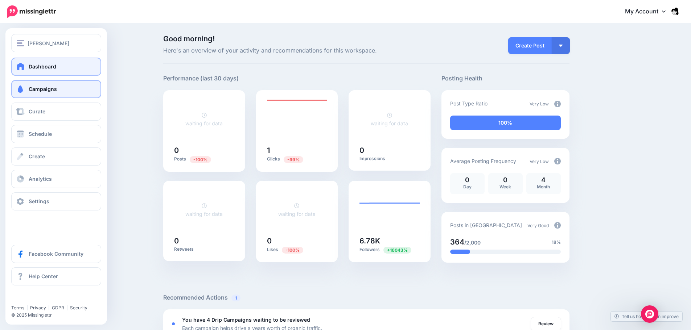
click at [53, 90] on span "Campaigns" at bounding box center [43, 89] width 28 height 6
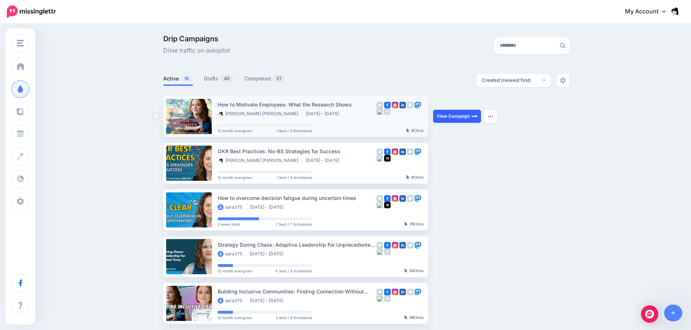
click at [457, 123] on link "View Campaign" at bounding box center [457, 116] width 48 height 13
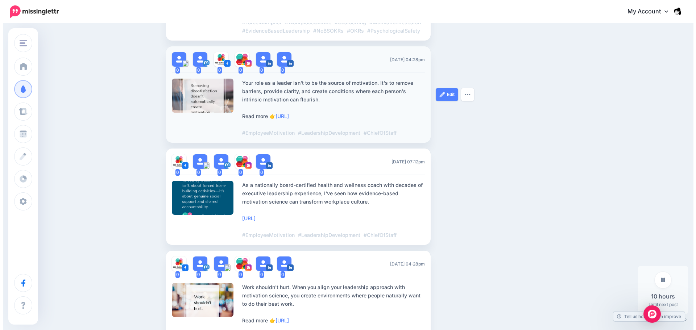
scroll to position [326, 0]
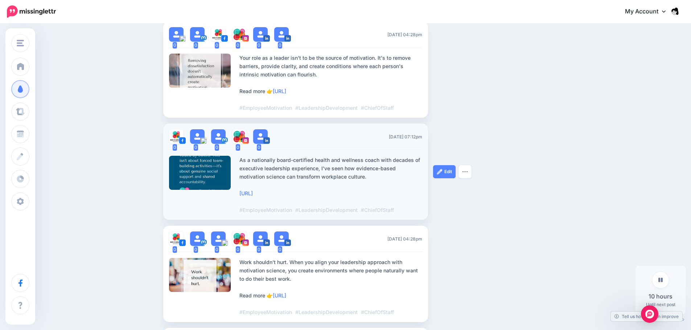
click at [209, 172] on div at bounding box center [200, 173] width 62 height 34
click at [268, 167] on div "As a nationally board-certified health and wellness coach with decades of execu…" at bounding box center [330, 185] width 183 height 58
click at [201, 172] on div at bounding box center [200, 173] width 62 height 34
click at [205, 168] on div at bounding box center [200, 173] width 62 height 34
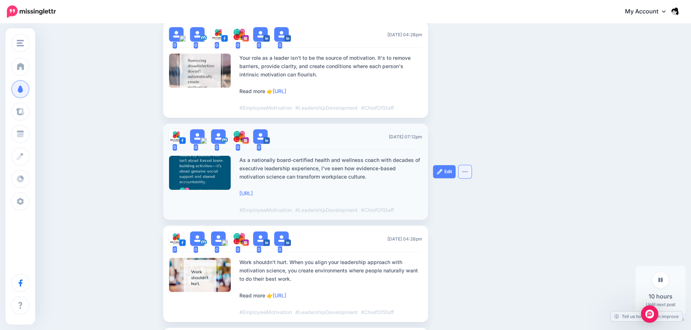
click at [466, 176] on button "button" at bounding box center [464, 171] width 13 height 13
click at [448, 173] on link "Edit" at bounding box center [444, 171] width 22 height 13
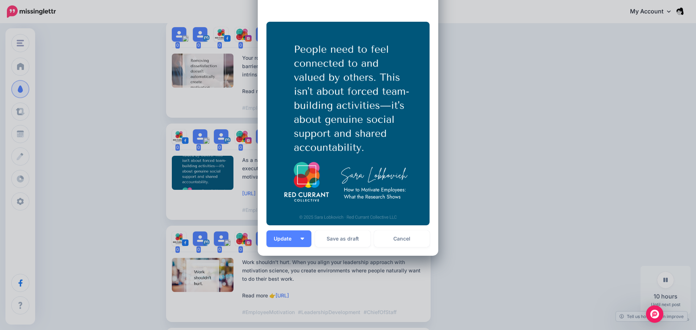
scroll to position [112, 0]
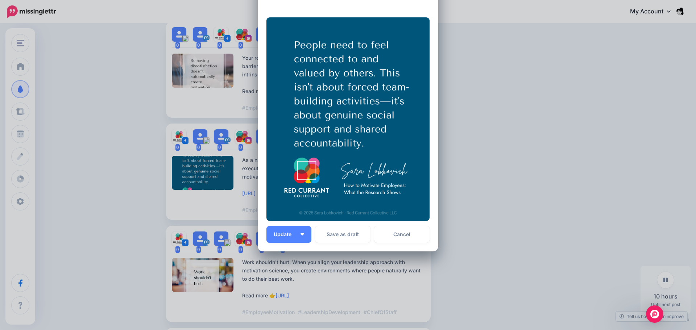
click at [533, 136] on div "Edit Post Loading Sending: Multiple Times" at bounding box center [348, 165] width 696 height 330
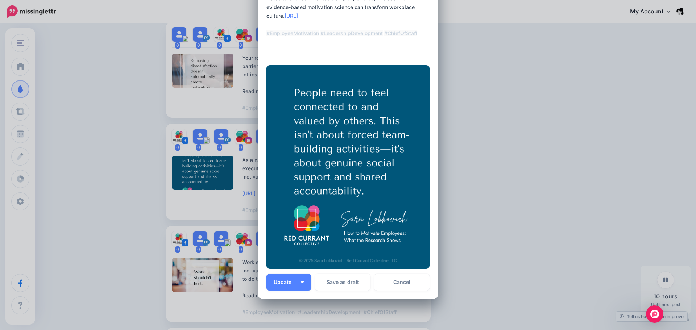
scroll to position [0, 0]
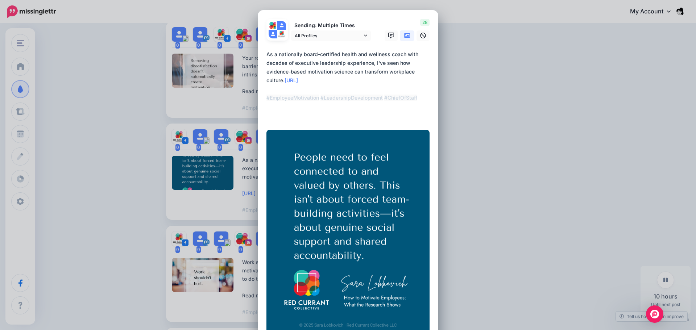
click at [530, 23] on div "Edit Post Loading Sending: Multiple Times" at bounding box center [348, 165] width 696 height 330
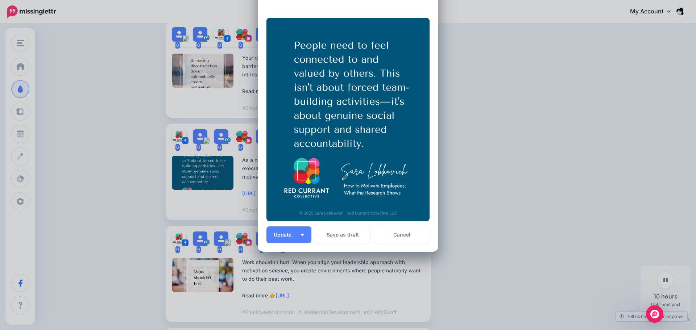
scroll to position [112, 0]
click at [528, 140] on div "Edit Post Loading Sending: Multiple Times" at bounding box center [348, 165] width 696 height 330
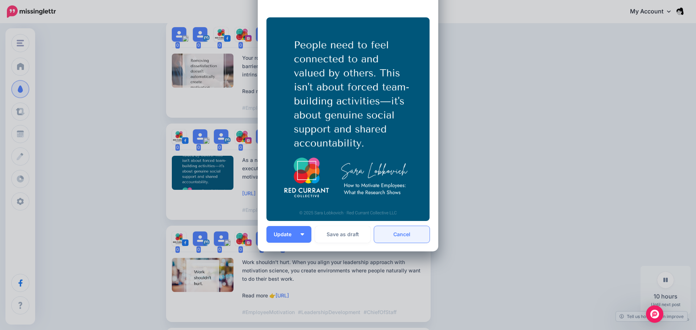
click at [412, 233] on link "Cancel" at bounding box center [401, 234] width 55 height 17
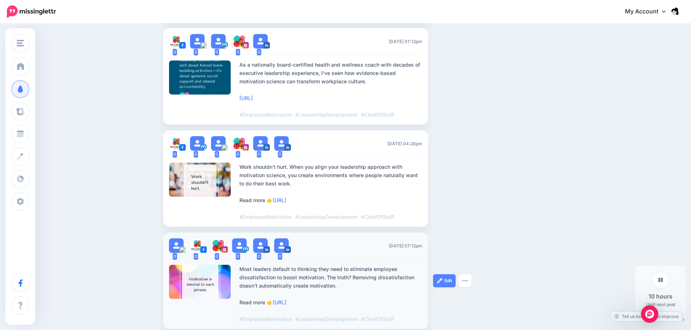
scroll to position [435, 0]
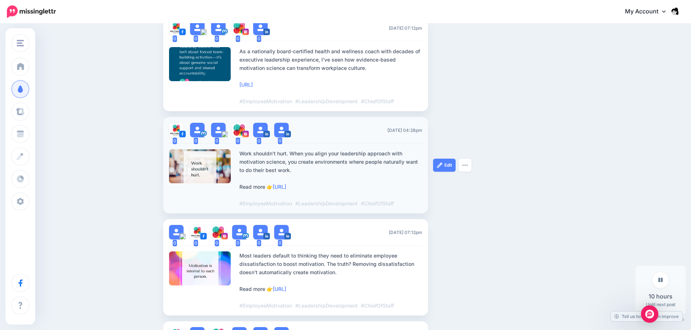
click at [207, 166] on div at bounding box center [200, 166] width 62 height 34
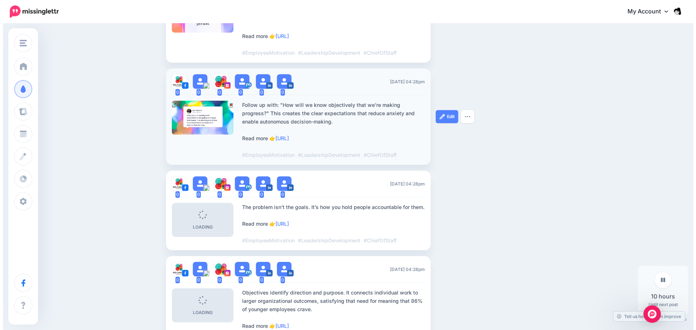
scroll to position [689, 0]
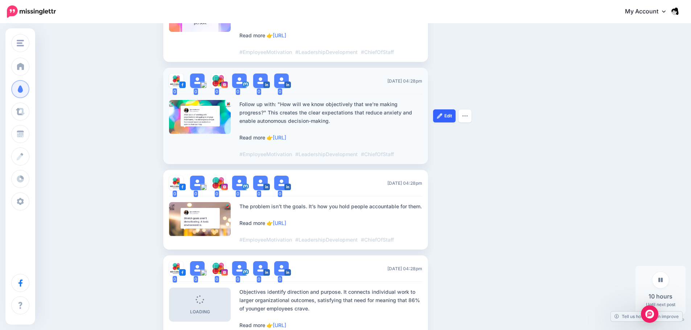
click at [450, 115] on link "Edit" at bounding box center [444, 116] width 22 height 13
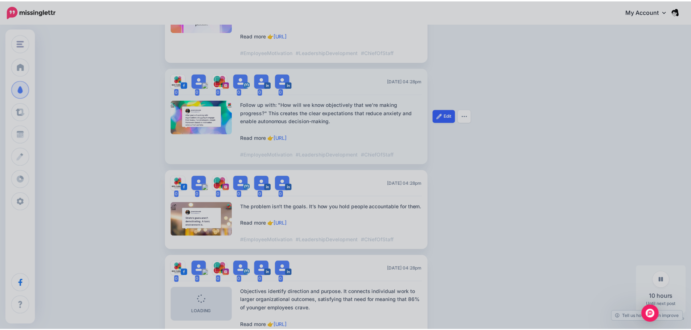
scroll to position [0, 0]
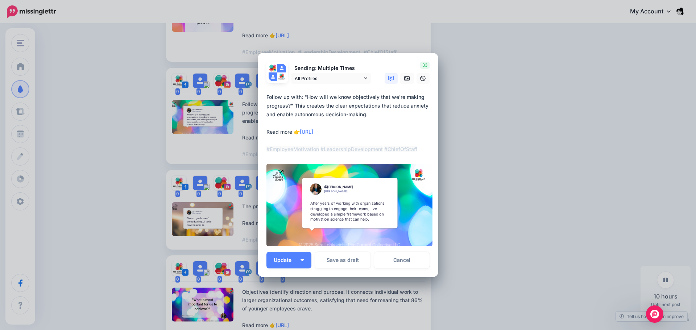
click at [470, 95] on div "Edit Post Loading Sending: Multiple Times" at bounding box center [348, 165] width 696 height 330
click at [403, 265] on link "Cancel" at bounding box center [401, 260] width 55 height 17
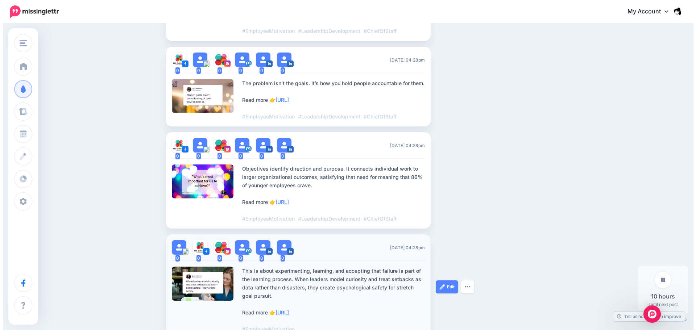
scroll to position [834, 0]
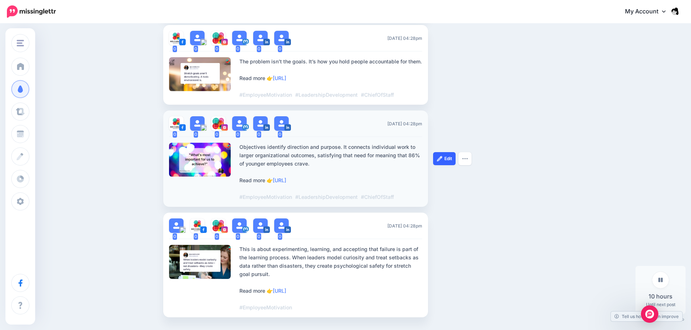
click at [442, 160] on img at bounding box center [440, 159] width 6 height 6
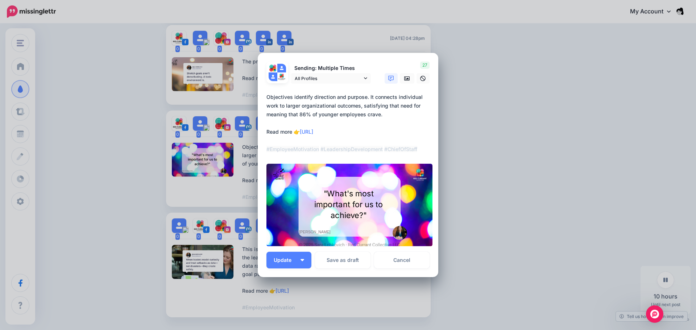
click at [474, 181] on div "Edit Post Loading Sending: Multiple Times" at bounding box center [348, 165] width 696 height 330
click at [473, 180] on div "Edit Post Loading Sending: Multiple Times" at bounding box center [348, 165] width 696 height 330
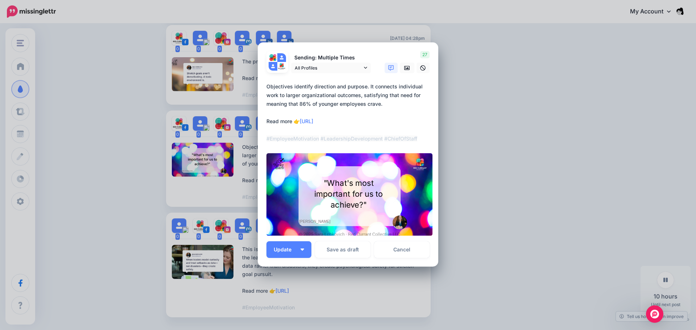
scroll to position [26, 0]
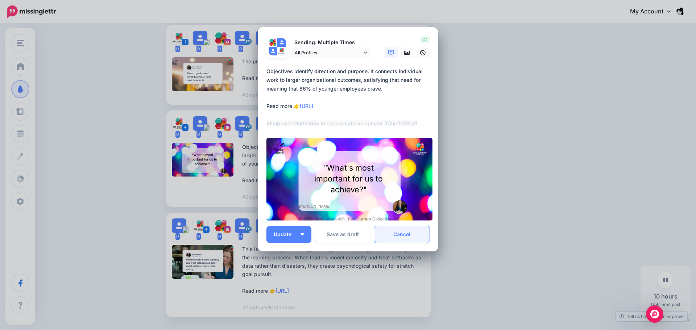
click at [408, 236] on link "Cancel" at bounding box center [401, 234] width 55 height 17
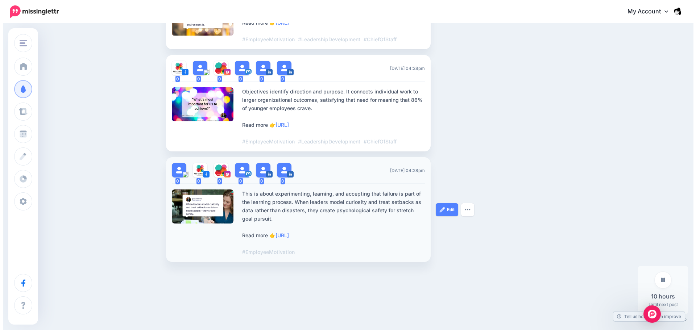
scroll to position [894, 0]
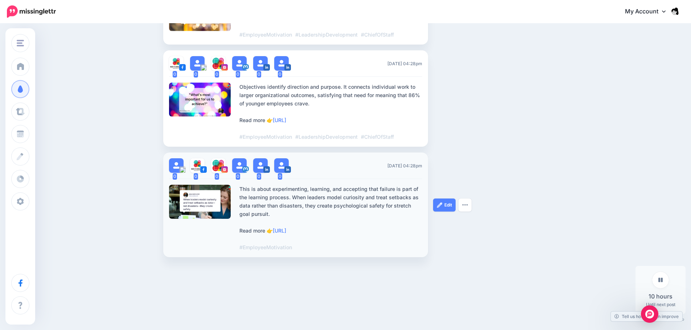
click at [203, 195] on div at bounding box center [200, 202] width 62 height 34
click at [447, 204] on link "Edit" at bounding box center [444, 205] width 22 height 13
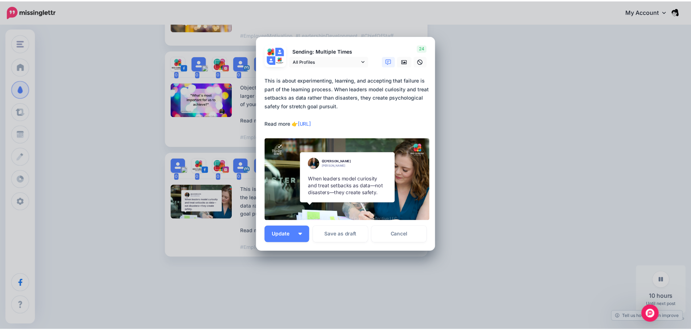
scroll to position [0, 0]
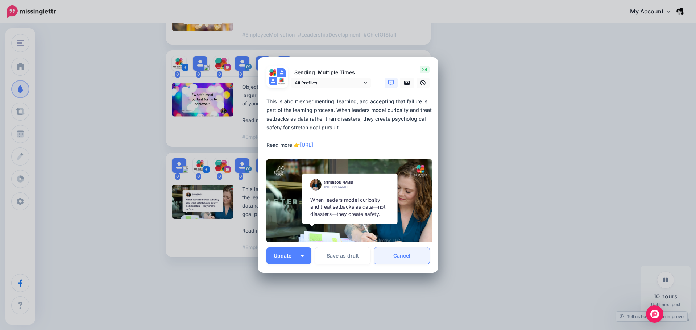
click at [404, 256] on link "Cancel" at bounding box center [401, 256] width 55 height 17
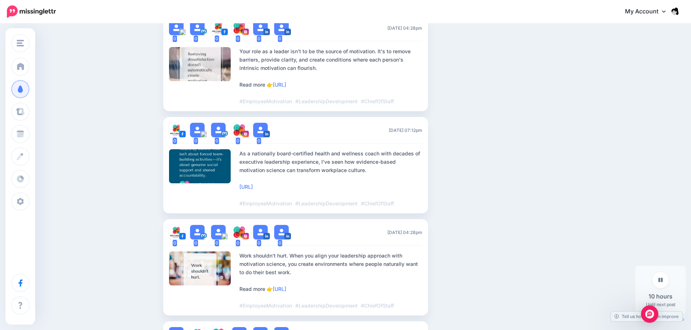
scroll to position [96, 0]
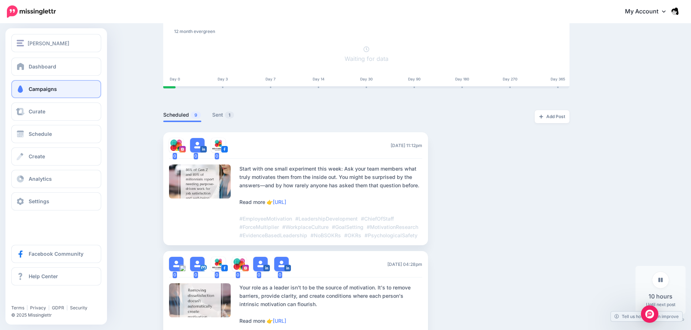
click at [36, 89] on span "Campaigns" at bounding box center [43, 89] width 28 height 6
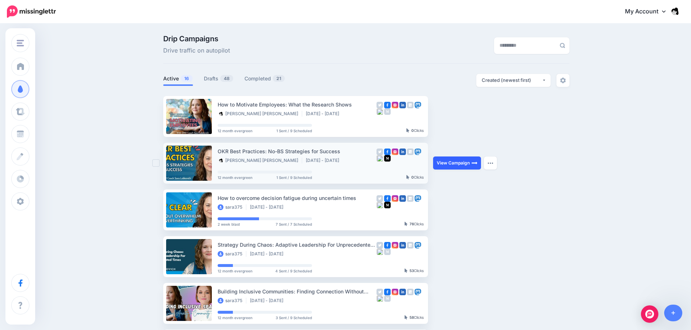
click at [444, 161] on link "View Campaign" at bounding box center [457, 163] width 48 height 13
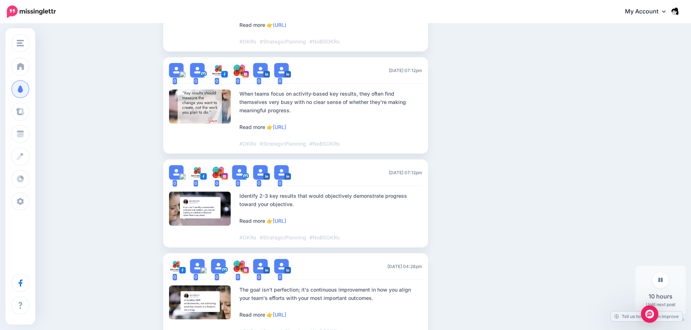
scroll to position [617, 0]
